Goal: Information Seeking & Learning: Learn about a topic

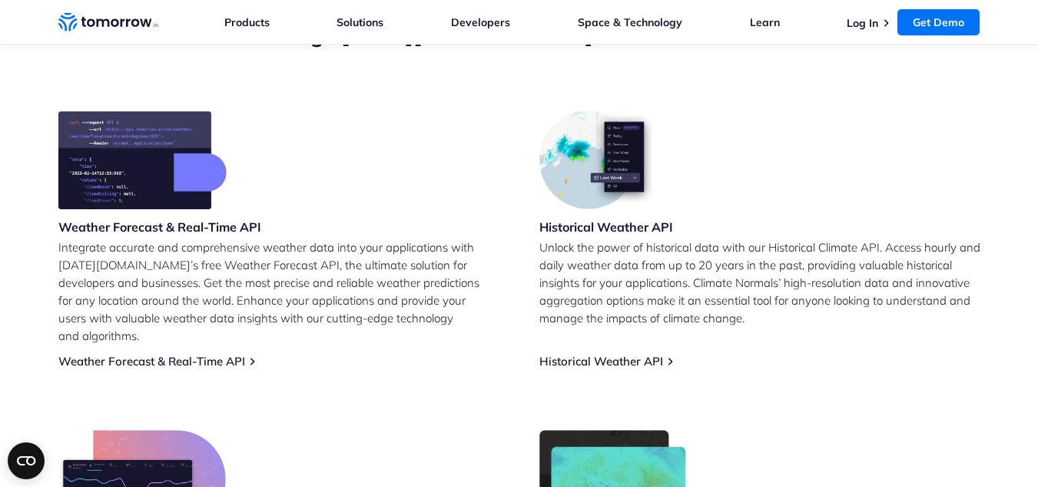
scroll to position [539, 0]
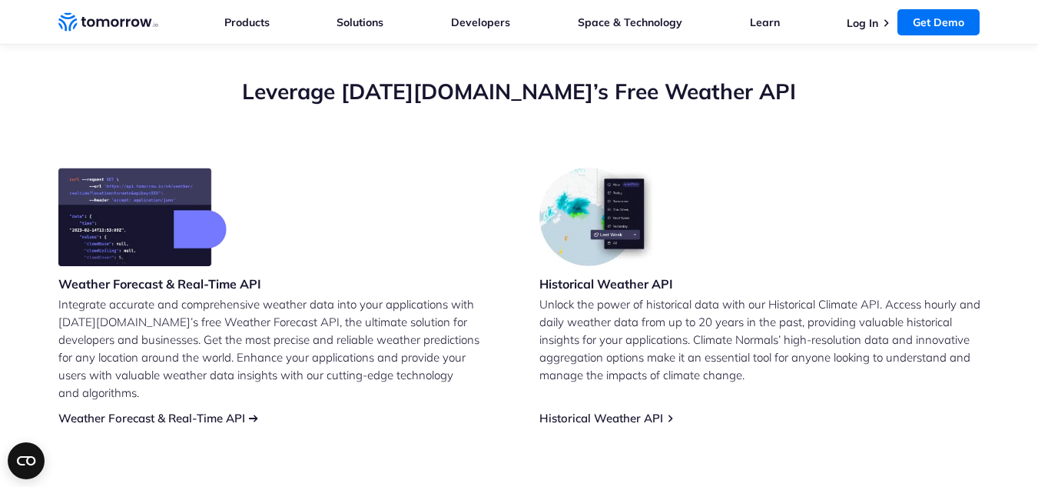
click at [228, 410] on link "Weather Forecast & Real-Time API" at bounding box center [151, 417] width 187 height 15
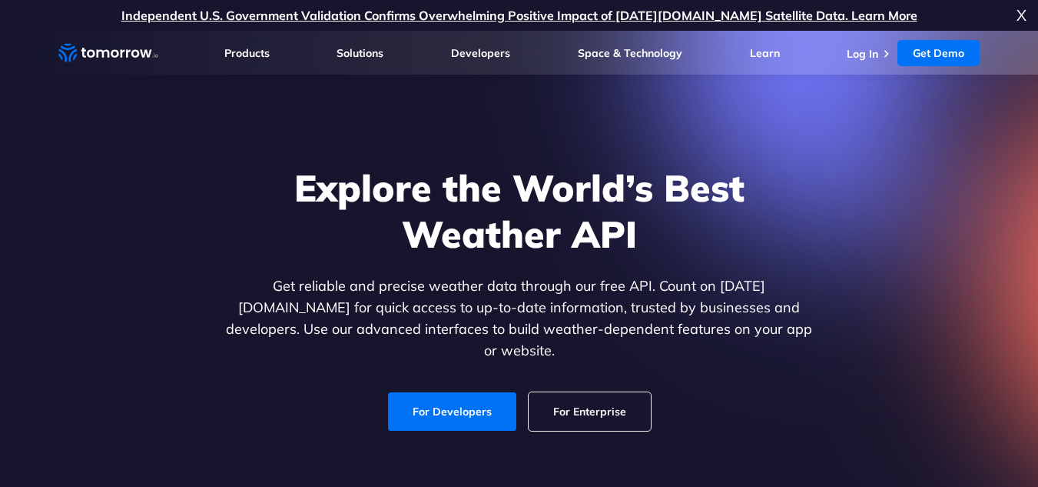
click at [477, 402] on link "For Developers" at bounding box center [452, 411] width 128 height 38
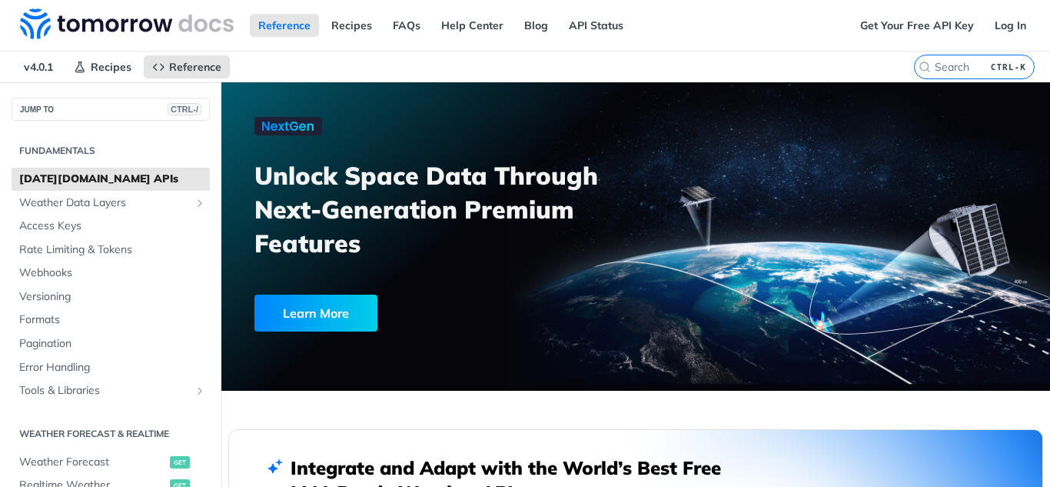
scroll to position [307, 0]
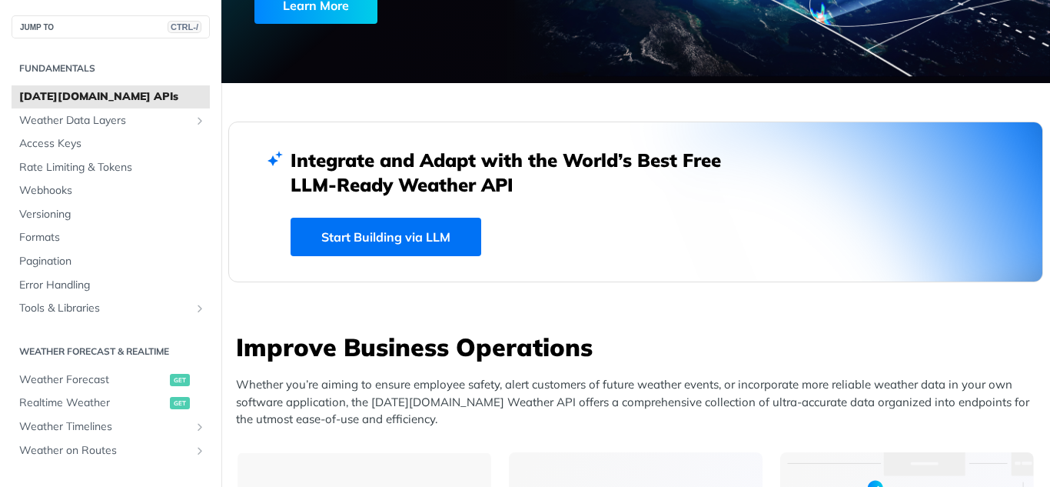
click at [423, 244] on link "Start Building via LLM" at bounding box center [386, 237] width 191 height 38
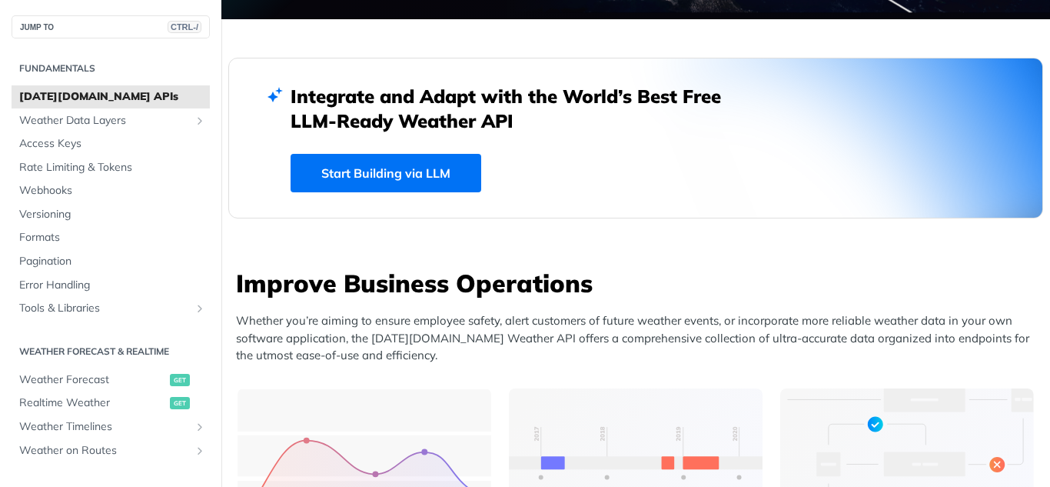
scroll to position [538, 0]
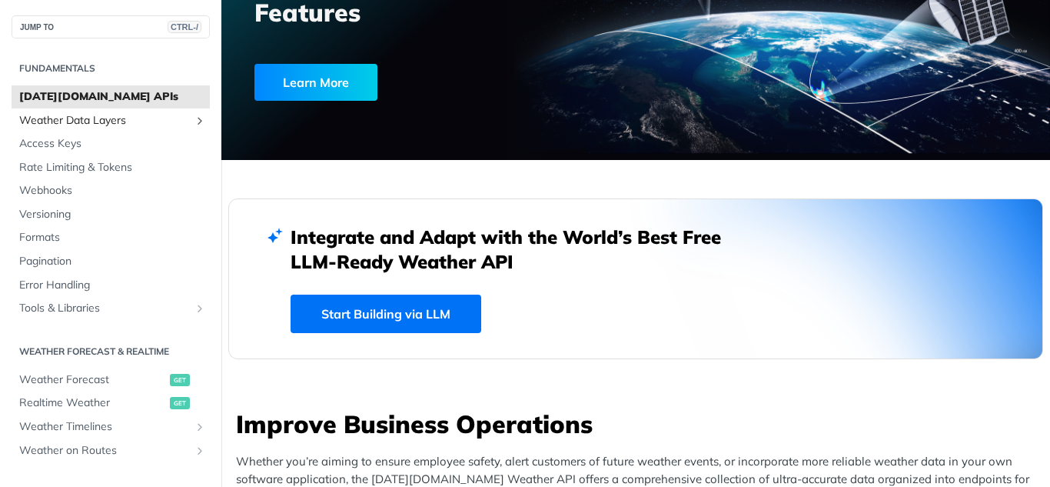
click at [98, 118] on span "Weather Data Layers" at bounding box center [104, 120] width 171 height 15
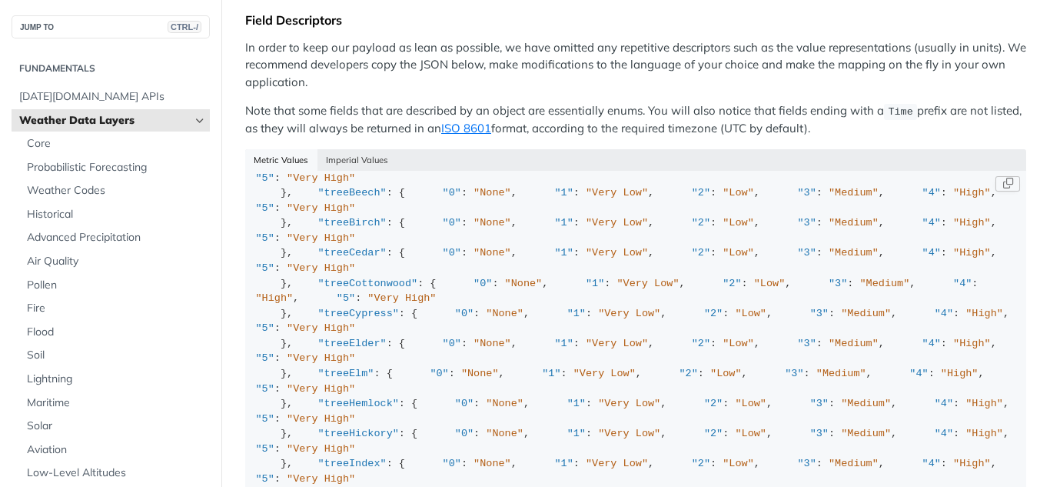
scroll to position [538, 0]
